Goal: Navigation & Orientation: Find specific page/section

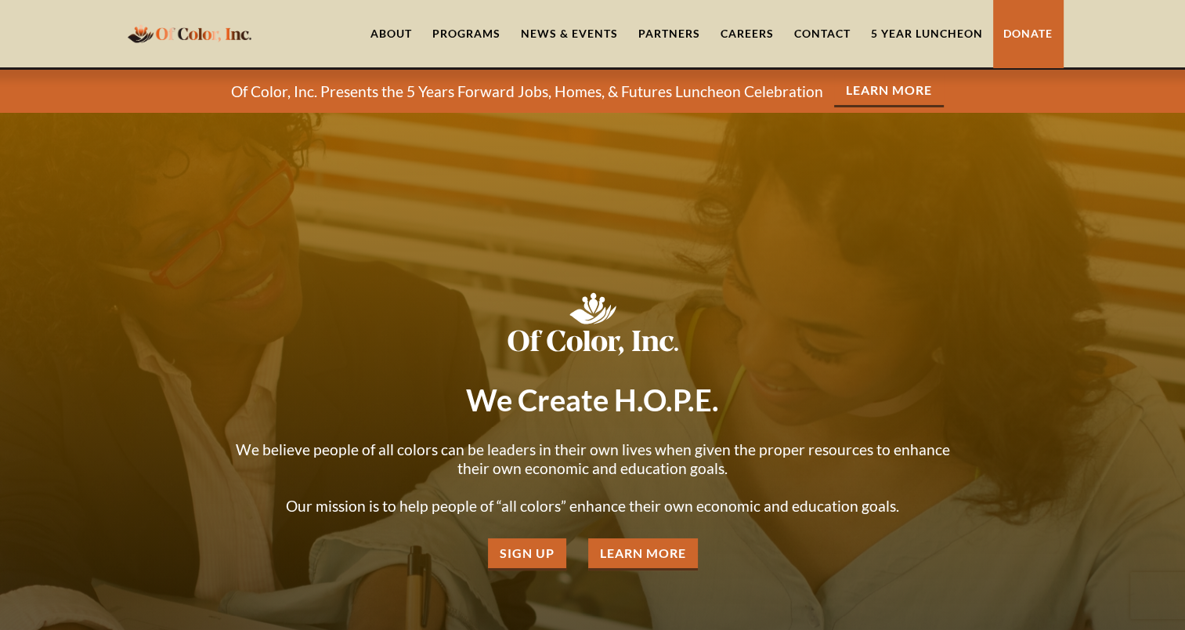
click at [894, 34] on link "5 Year Luncheon" at bounding box center [927, 33] width 132 height 67
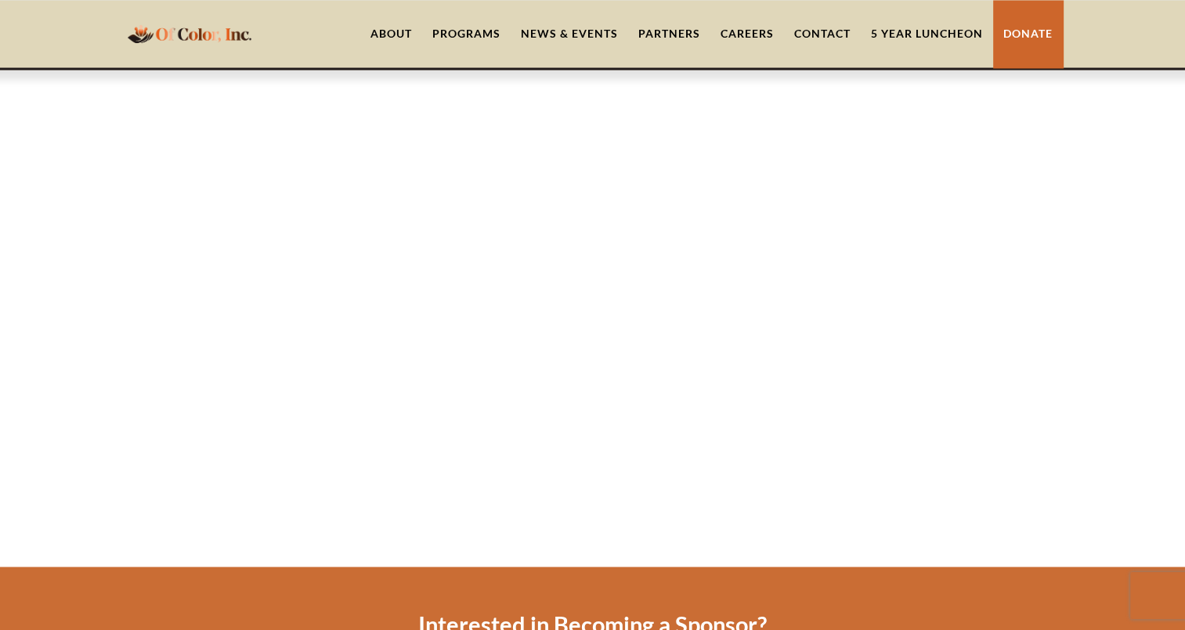
scroll to position [2841, 0]
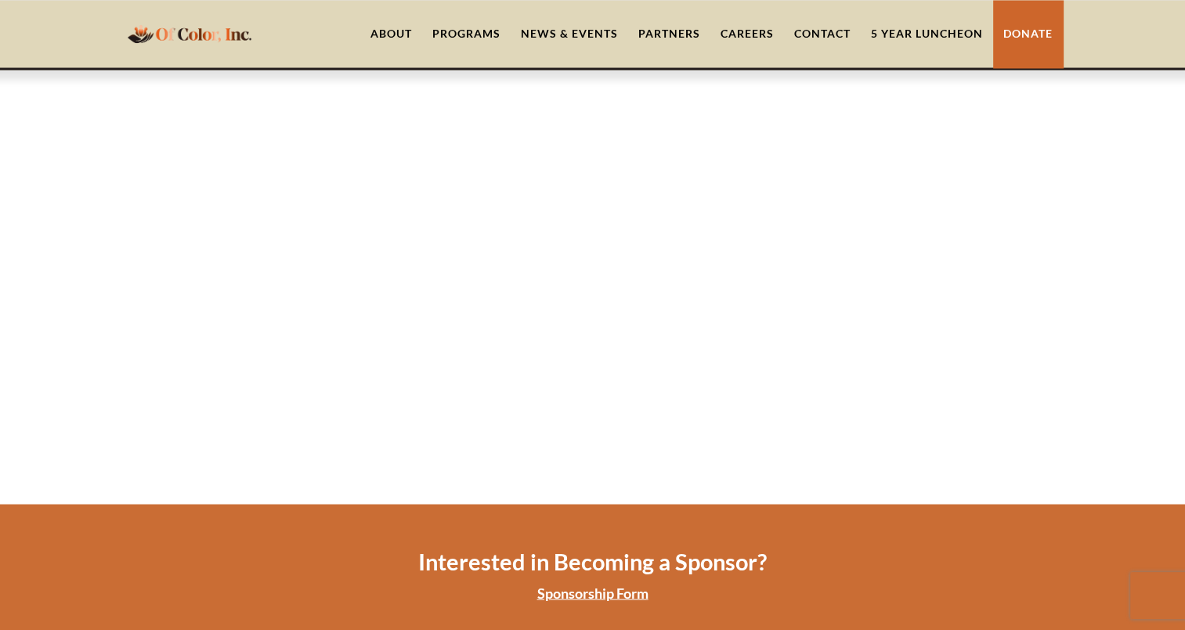
click at [1040, 34] on link "Donate" at bounding box center [1028, 33] width 70 height 67
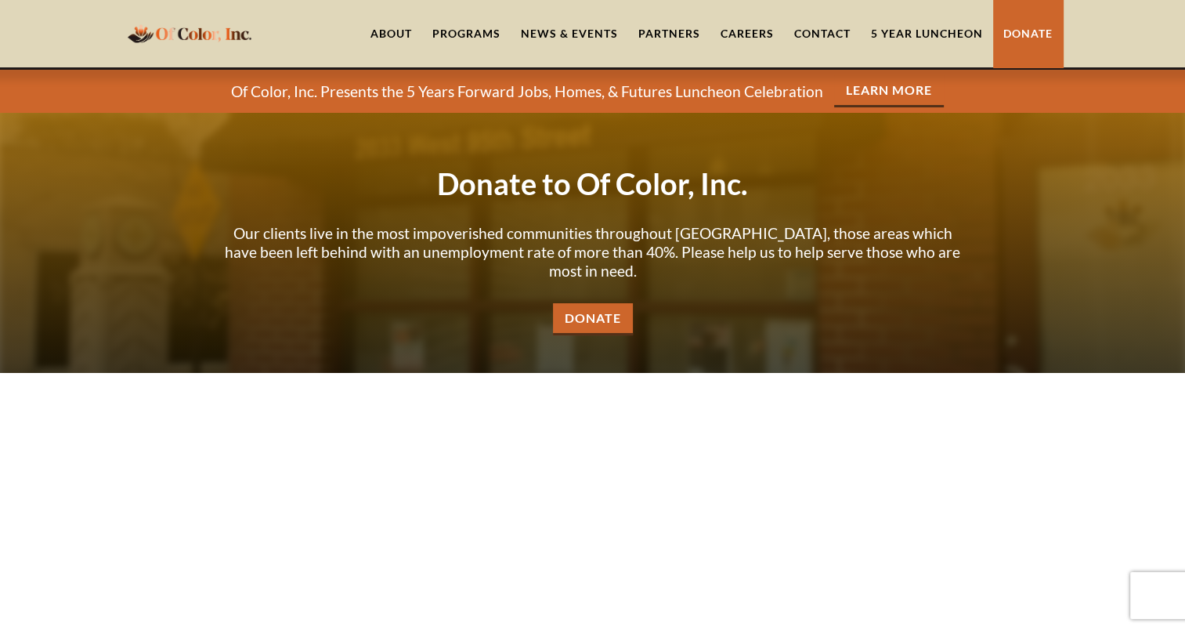
click at [552, 31] on link "News & Events" at bounding box center [570, 33] width 118 height 67
